Goal: Check status: Check status

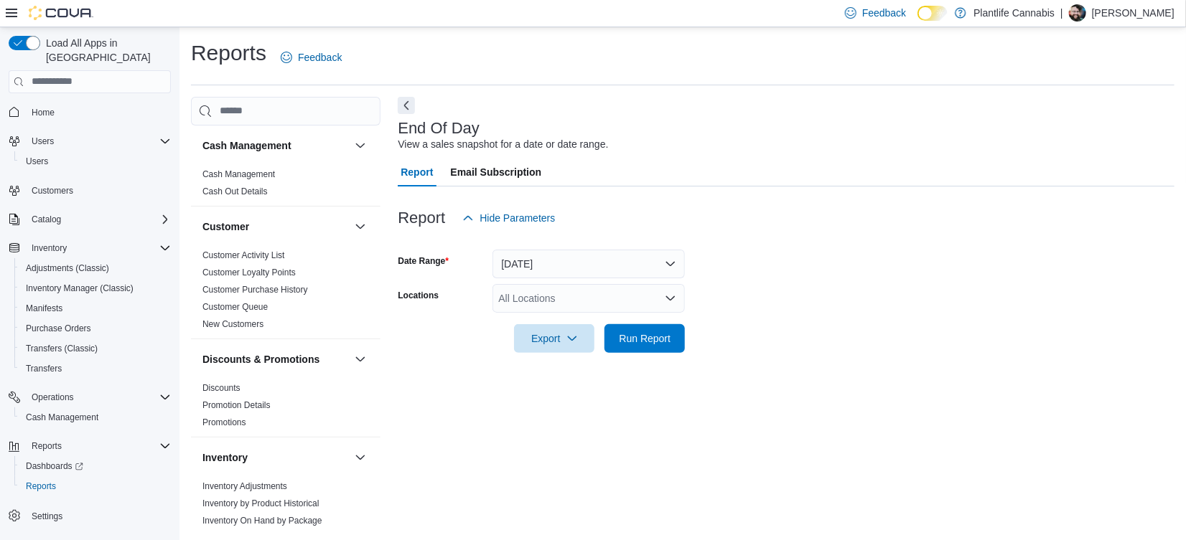
scroll to position [32, 0]
click at [525, 283] on div "All Locations" at bounding box center [588, 297] width 192 height 29
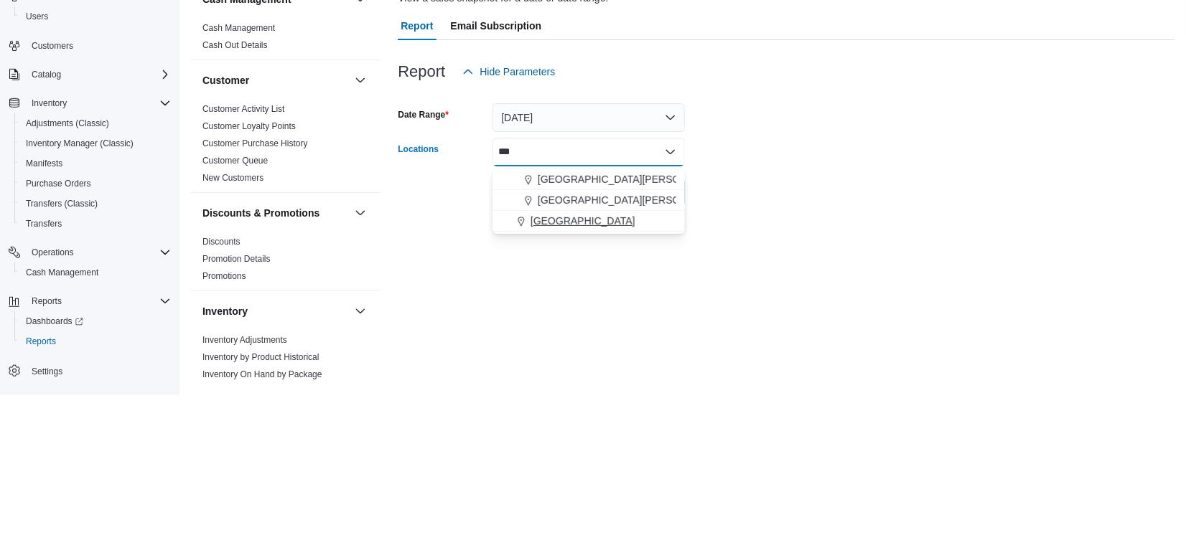
type input "***"
click at [539, 359] on span "[GEOGRAPHIC_DATA]" at bounding box center [582, 366] width 105 height 14
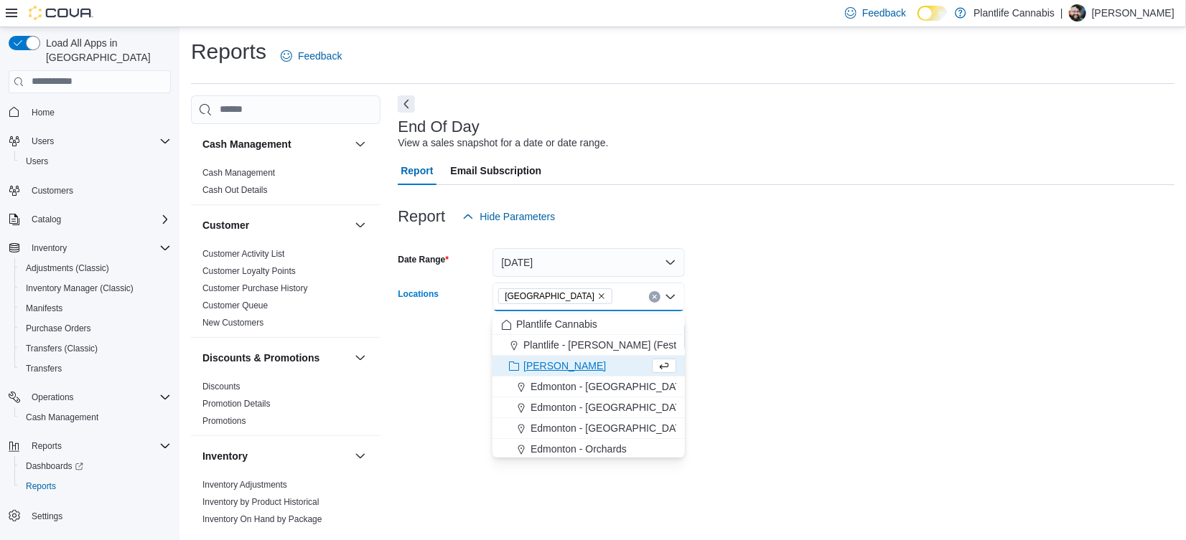
click at [799, 349] on div "End Of Day View a sales snapshot for a date or date range. Report Email Subscri…" at bounding box center [786, 312] width 777 height 434
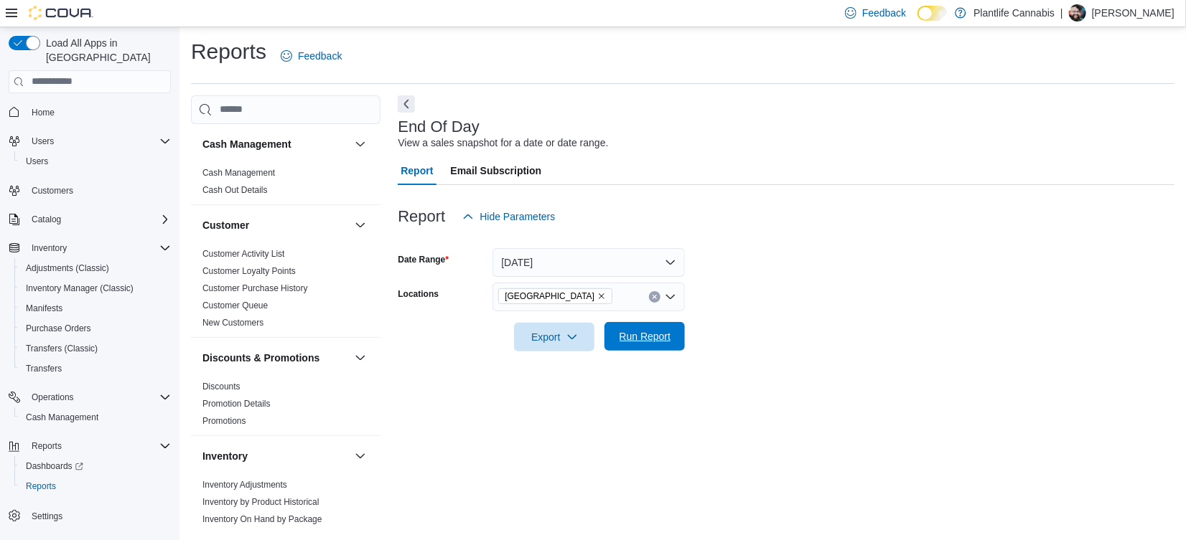
click at [639, 329] on span "Run Report" at bounding box center [645, 336] width 52 height 14
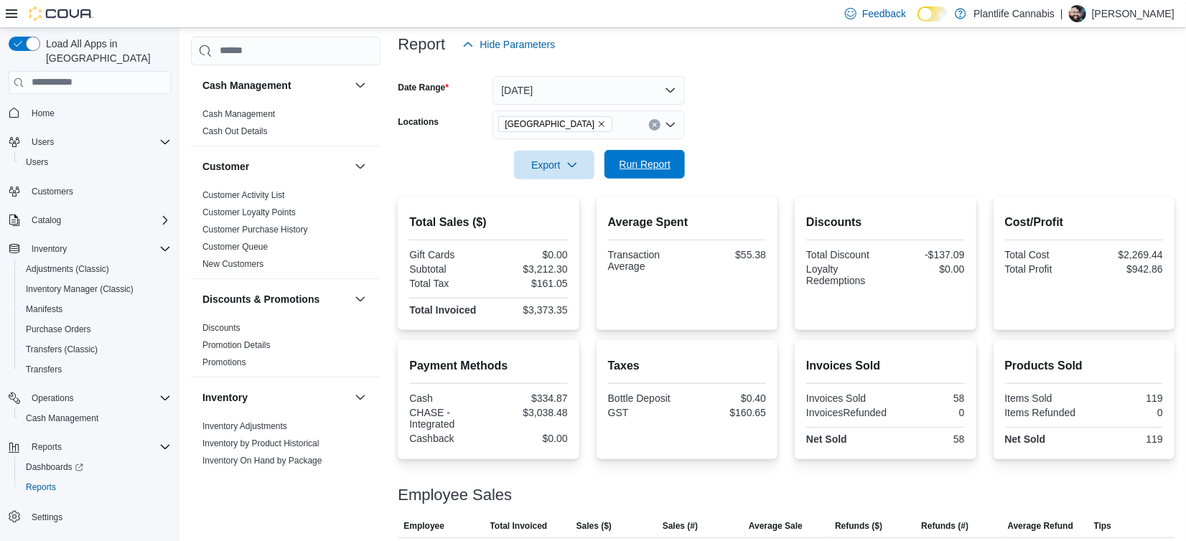
scroll to position [174, 0]
